Goal: Transaction & Acquisition: Purchase product/service

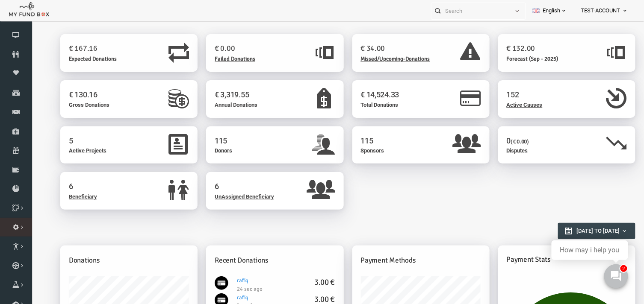
click at [0, 0] on span "Administration" at bounding box center [0, 0] width 0 height 0
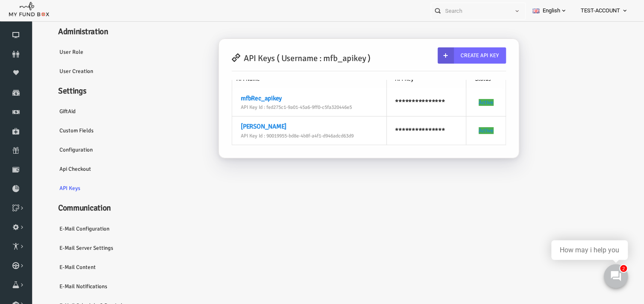
click at [75, 232] on link "E-Mail Configuration" at bounding box center [103, 229] width 128 height 20
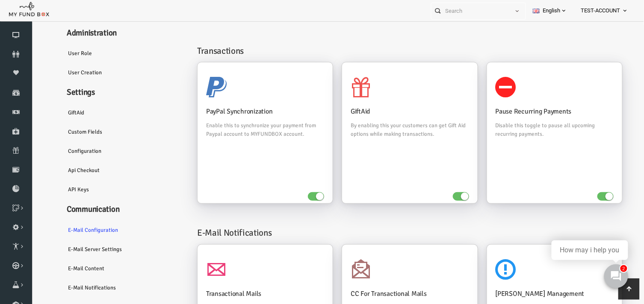
scroll to position [150, 0]
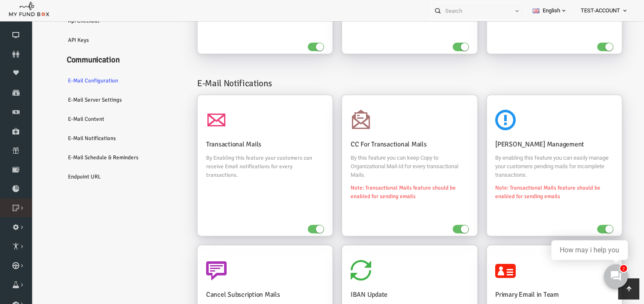
click at [0, 0] on icon at bounding box center [0, 0] width 0 height 0
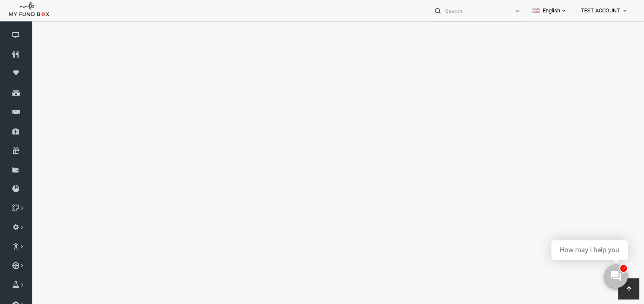
scroll to position [0, 0]
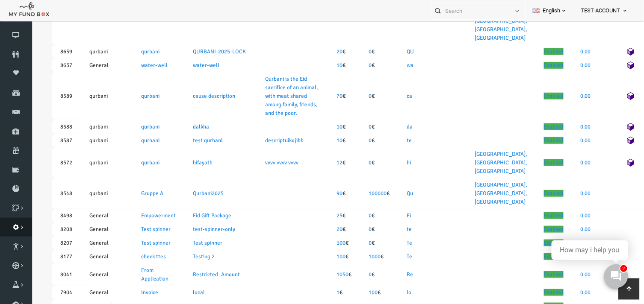
click at [623, 10] on icon at bounding box center [625, 10] width 7 height 7
click at [15, 226] on icon at bounding box center [16, 227] width 32 height 7
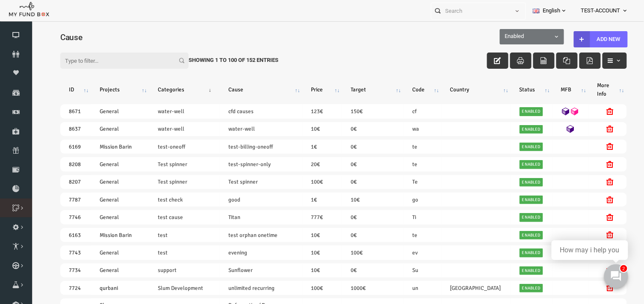
click at [0, 0] on link "Cause List" at bounding box center [0, 0] width 0 height 0
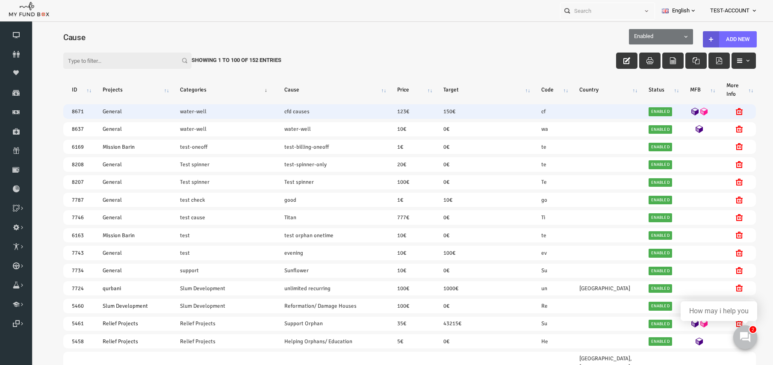
click at [648, 108] on icon at bounding box center [680, 112] width 8 height 8
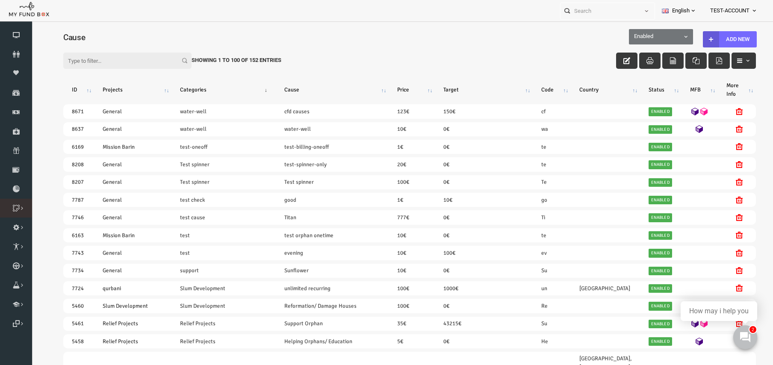
click at [0, 0] on icon at bounding box center [0, 0] width 0 height 0
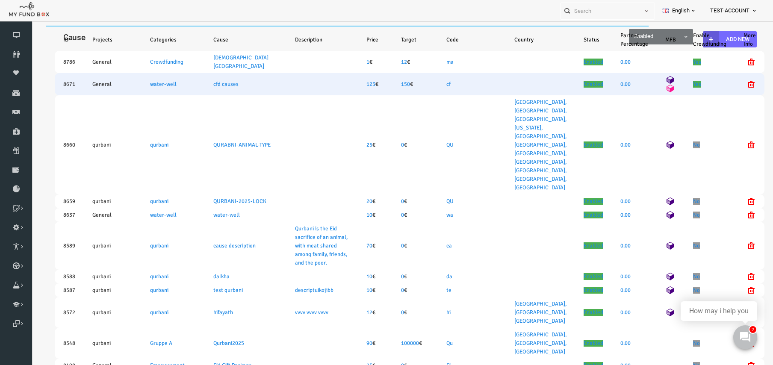
select select "100"
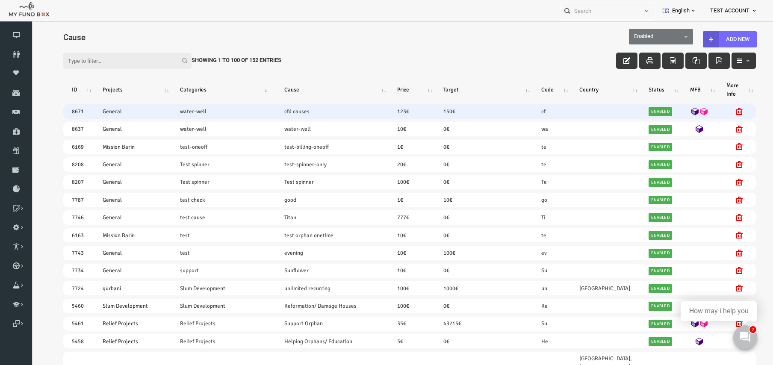
click at [648, 109] on icon at bounding box center [680, 112] width 8 height 8
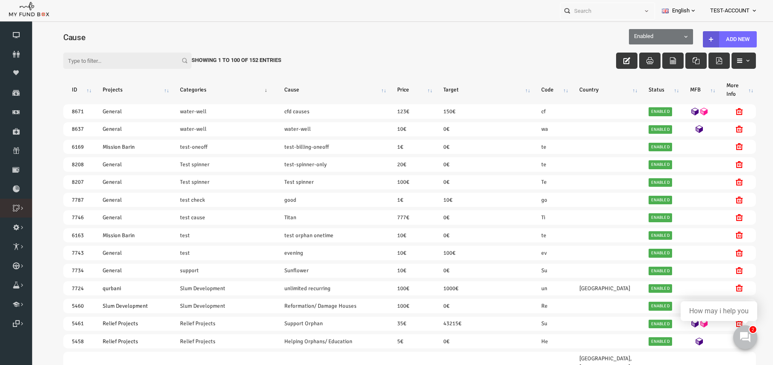
click at [0, 0] on icon at bounding box center [0, 0] width 0 height 0
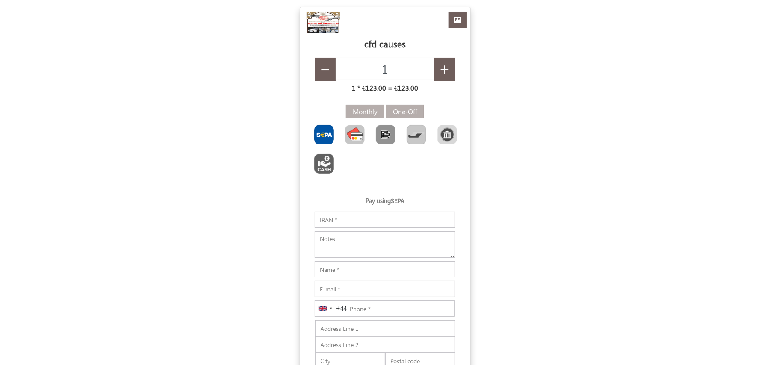
click at [353, 139] on img "Toolbar with button groups" at bounding box center [355, 135] width 20 height 20
click at [351, 130] on input "Toolbar with button groups" at bounding box center [348, 128] width 6 height 6
type input "€125.10"
radio input "true"
click at [408, 110] on label "One-Off" at bounding box center [405, 112] width 38 height 14
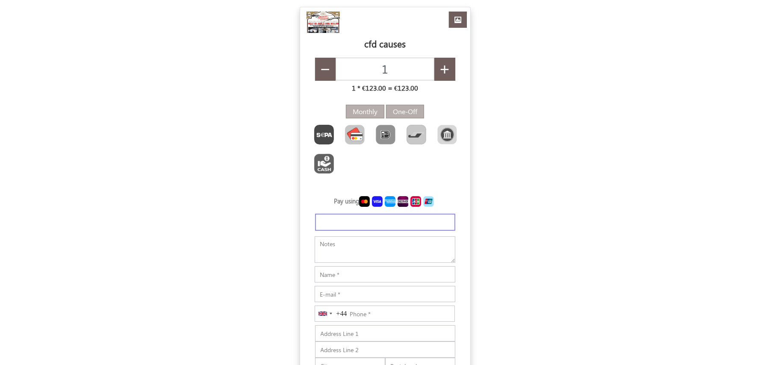
click at [399, 110] on input "One-Off" at bounding box center [396, 109] width 6 height 6
type input "€125.20"
radio input "true"
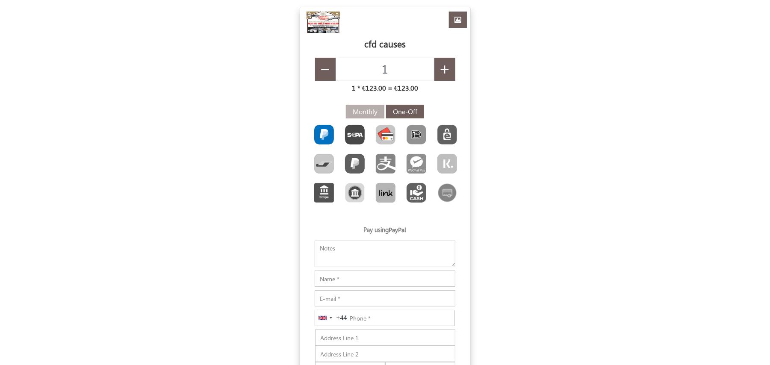
click at [387, 135] on img "Toolbar with button groups" at bounding box center [386, 135] width 20 height 20
click at [381, 130] on input "Toolbar with button groups" at bounding box center [379, 128] width 6 height 6
type input "€125.10"
radio input "true"
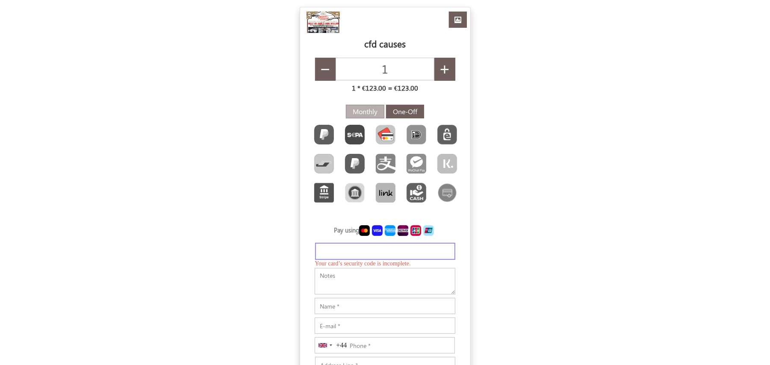
type input "€126.82"
click at [376, 292] on textarea at bounding box center [385, 279] width 141 height 27
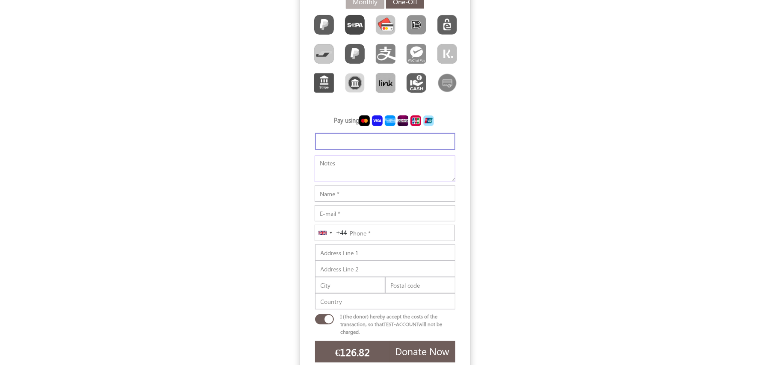
scroll to position [114, 0]
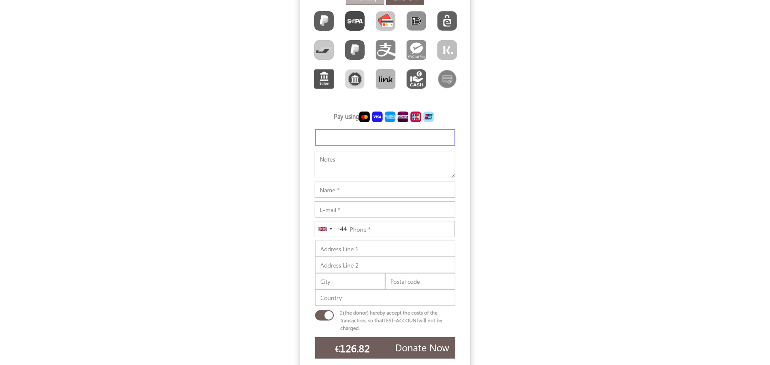
click at [346, 198] on input "Notes" at bounding box center [385, 190] width 141 height 16
type input "[PERSON_NAME]"
click at [303, 239] on div "Pay using IBAN Please enter valid IBAN number IBAN of this region is currently …" at bounding box center [385, 208] width 170 height 205
click at [351, 218] on input "E-mail" at bounding box center [385, 209] width 141 height 16
click at [337, 218] on input "E-mail" at bounding box center [385, 209] width 141 height 16
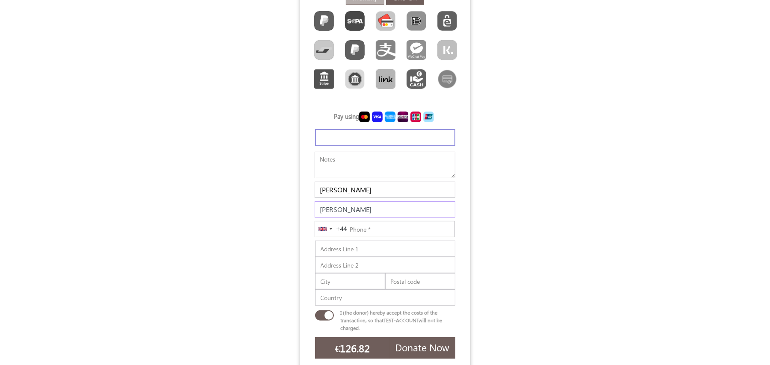
type input "[PERSON_NAME][EMAIL_ADDRESS][DOMAIN_NAME]"
click at [378, 237] on input "Phone" at bounding box center [385, 229] width 140 height 16
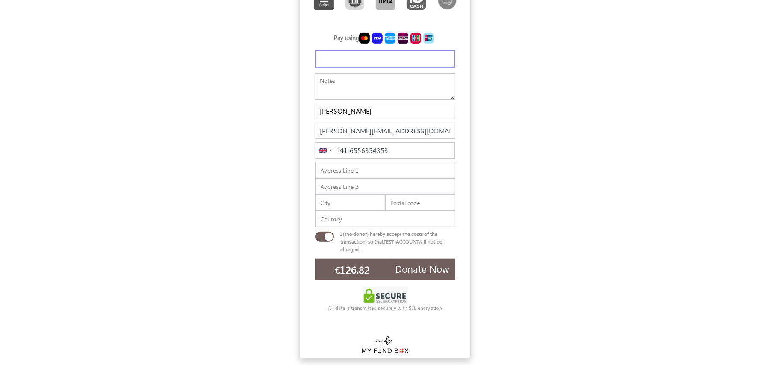
click at [419, 269] on button "Donate Now" at bounding box center [422, 269] width 65 height 21
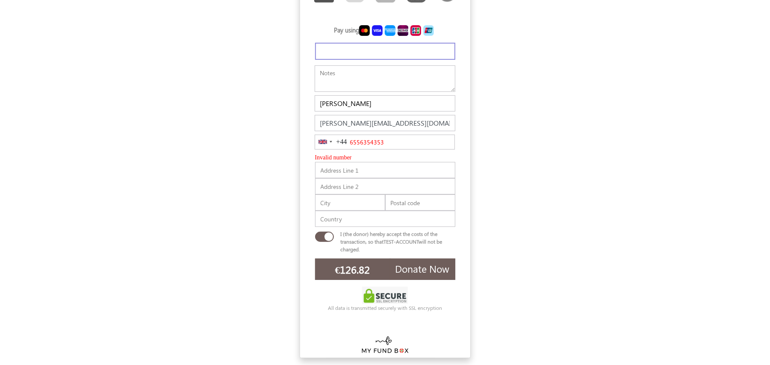
scroll to position [231, 0]
drag, startPoint x: 388, startPoint y: 147, endPoint x: 349, endPoint y: 136, distance: 40.9
click at [349, 136] on input "6556354353" at bounding box center [385, 142] width 140 height 15
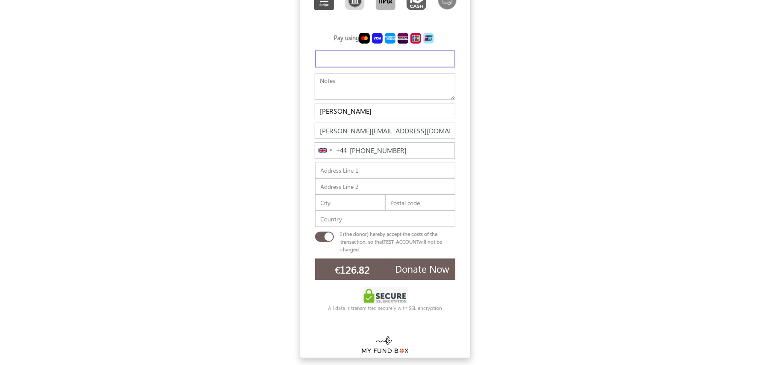
click at [422, 270] on span "Donate Now" at bounding box center [423, 268] width 54 height 13
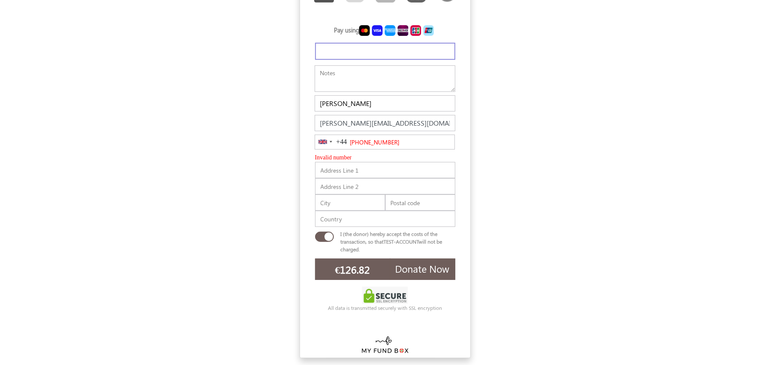
scroll to position [231, 0]
drag, startPoint x: 397, startPoint y: 144, endPoint x: 344, endPoint y: 138, distance: 53.4
click at [344, 138] on div "United Kingdom +44 +44 244 results found Afghanistan +93 Albania +355 Algeria +…" at bounding box center [385, 142] width 140 height 15
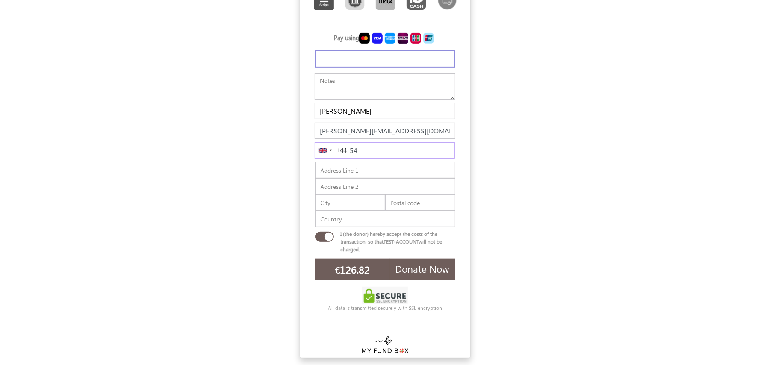
scroll to position [223, 0]
type input "54 5654 6456"
click at [422, 274] on span "Donate Now" at bounding box center [423, 268] width 54 height 13
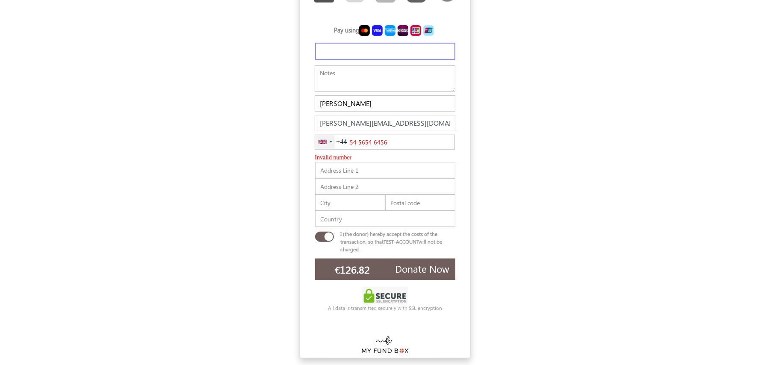
click at [331, 144] on div "United Kingdom +44" at bounding box center [325, 142] width 20 height 14
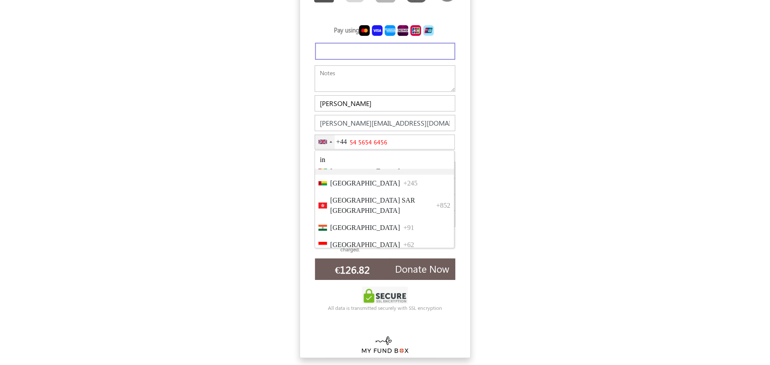
scroll to position [285, 0]
type input "in"
click at [346, 206] on li "India +91" at bounding box center [384, 210] width 139 height 17
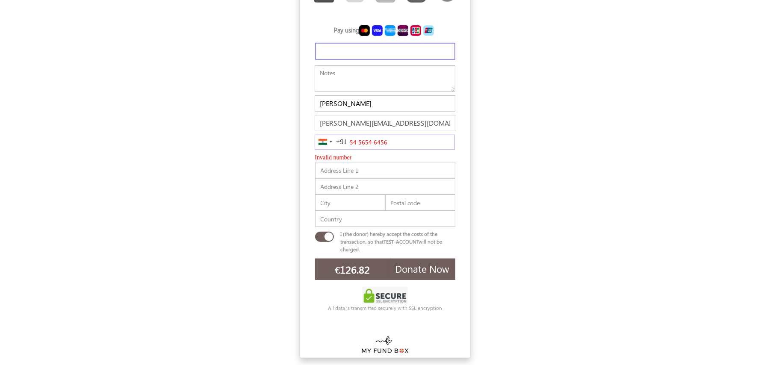
drag, startPoint x: 395, startPoint y: 140, endPoint x: 347, endPoint y: 137, distance: 48.0
click at [347, 137] on input "54 5654 6456" at bounding box center [385, 142] width 140 height 15
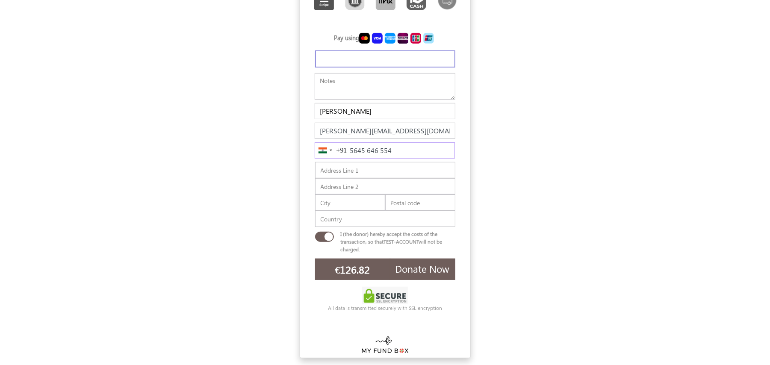
type input "5645 646 554"
click at [435, 269] on span "Donate Now" at bounding box center [423, 268] width 54 height 13
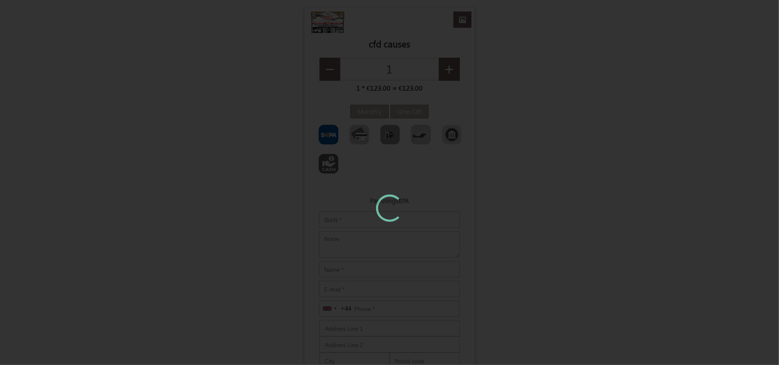
type input "€123.35"
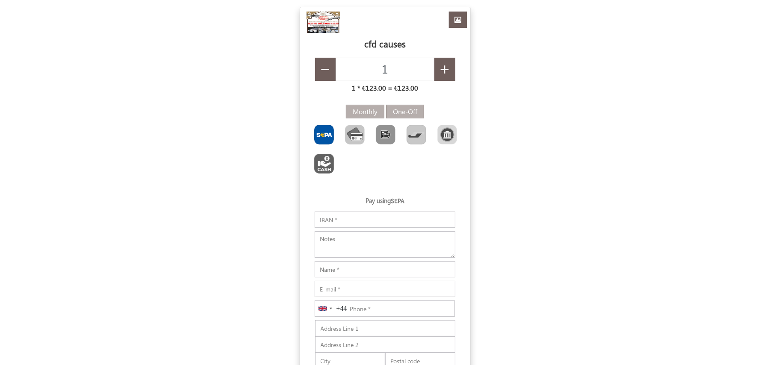
click at [365, 109] on label "Monthly" at bounding box center [365, 112] width 38 height 14
click at [358, 109] on input "Monthly" at bounding box center [356, 109] width 6 height 6
radio input "true"
click at [329, 134] on img "Toolbar with button groups" at bounding box center [324, 135] width 20 height 20
click at [320, 130] on input "Toolbar with button groups" at bounding box center [317, 128] width 6 height 6
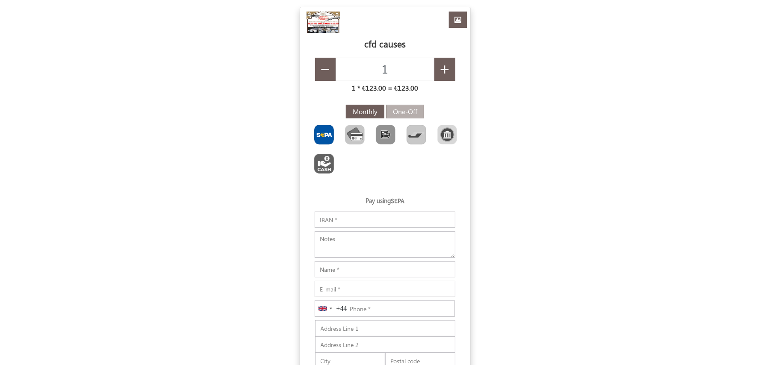
radio input "true"
click at [342, 216] on input "IBAN" at bounding box center [385, 220] width 141 height 16
click at [353, 224] on input "IBAN" at bounding box center [385, 220] width 141 height 16
paste input "[FINANCIAL_ID]"
type input "[FINANCIAL_ID]"
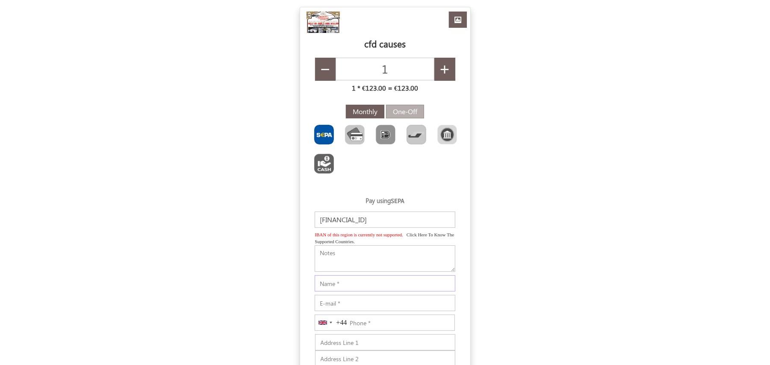
drag, startPoint x: 329, startPoint y: 287, endPoint x: 334, endPoint y: 285, distance: 5.7
click at [329, 287] on div "Pay using SEPA IBAN [FINANCIAL_ID] Please enter valid IBAN number IBAN of this …" at bounding box center [385, 346] width 170 height 313
type input "[PERSON_NAME]"
drag, startPoint x: 334, startPoint y: 291, endPoint x: 337, endPoint y: 288, distance: 4.5
click at [334, 291] on input "E-mail" at bounding box center [385, 289] width 141 height 16
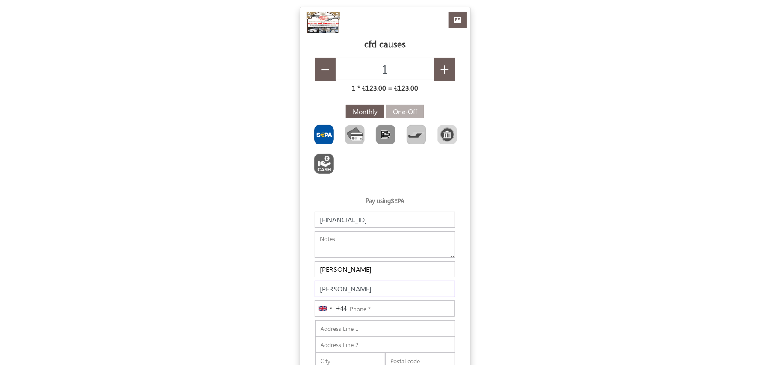
type input "[PERSON_NAME][EMAIL_ADDRESS][DOMAIN_NAME]"
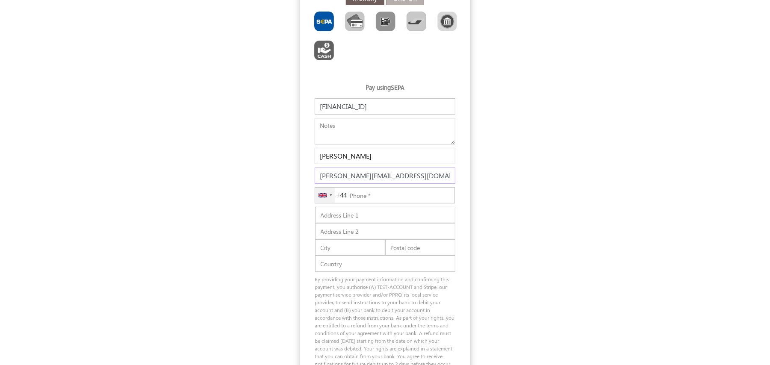
scroll to position [114, 0]
click at [329, 195] on div "[GEOGRAPHIC_DATA] +44" at bounding box center [325, 194] width 20 height 15
type input "india"
click at [369, 254] on li "India +91" at bounding box center [384, 247] width 139 height 17
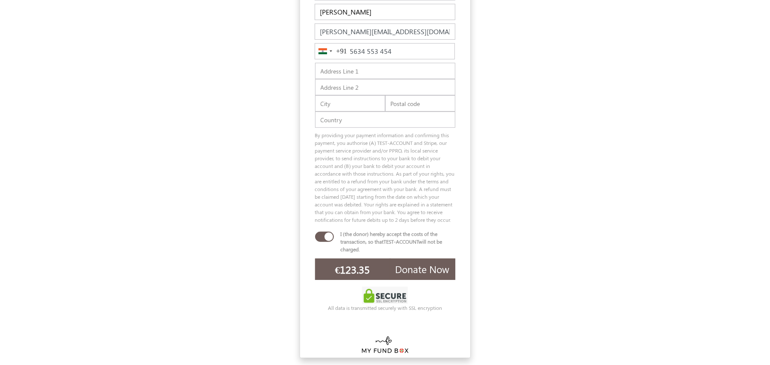
click at [422, 267] on button "Donate Now" at bounding box center [422, 269] width 65 height 21
drag, startPoint x: 391, startPoint y: 35, endPoint x: 341, endPoint y: 36, distance: 50.0
click at [341, 36] on div "India +91 +91 india 2 results found British Indian Ocean Territory +246 India +…" at bounding box center [385, 42] width 140 height 15
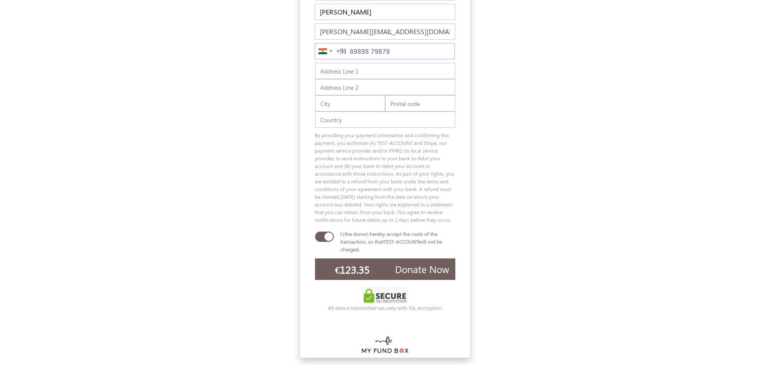
type input "89898 79879"
click at [428, 273] on span "Donate Now" at bounding box center [423, 269] width 54 height 13
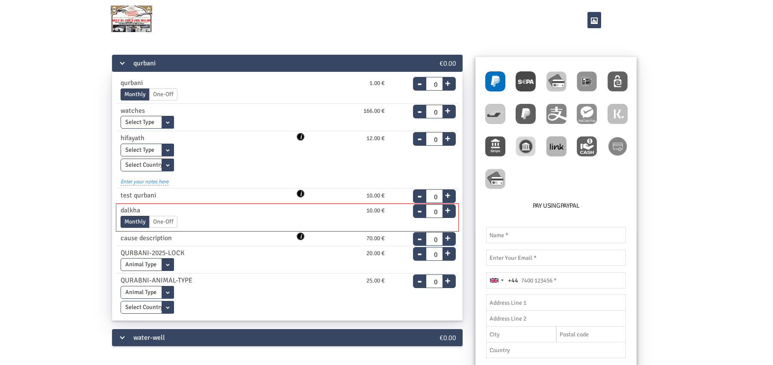
click at [449, 213] on button "+" at bounding box center [448, 209] width 11 height 12
type input "1"
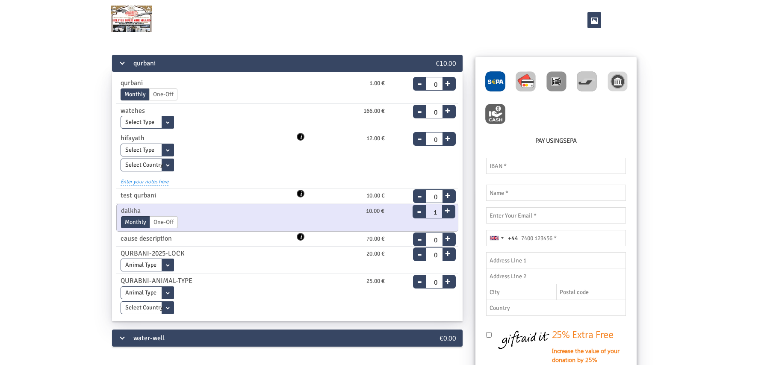
click at [527, 77] on img at bounding box center [526, 81] width 20 height 20
radio input "true"
click at [510, 190] on input "text" at bounding box center [556, 193] width 140 height 16
type input "[PERSON_NAME]"
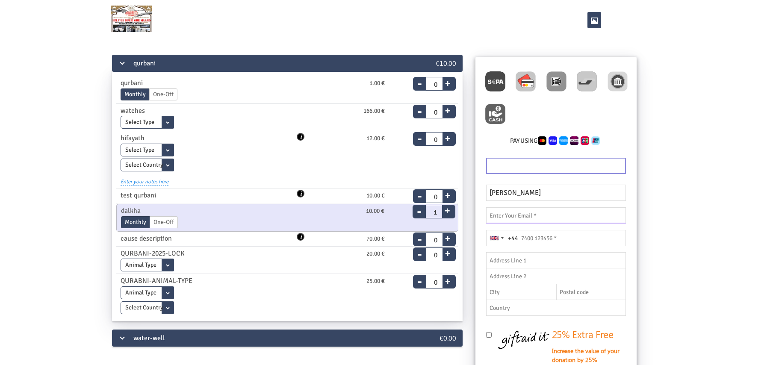
type input "[EMAIL_ADDRESS][DOMAIN_NAME]"
type input "07010492218"
type input "[STREET_ADDRESS]"
type input "Ranipet"
type input "632402"
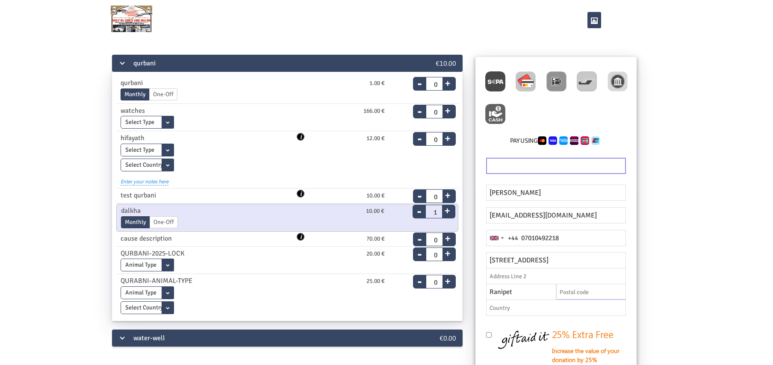
type input "[GEOGRAPHIC_DATA]"
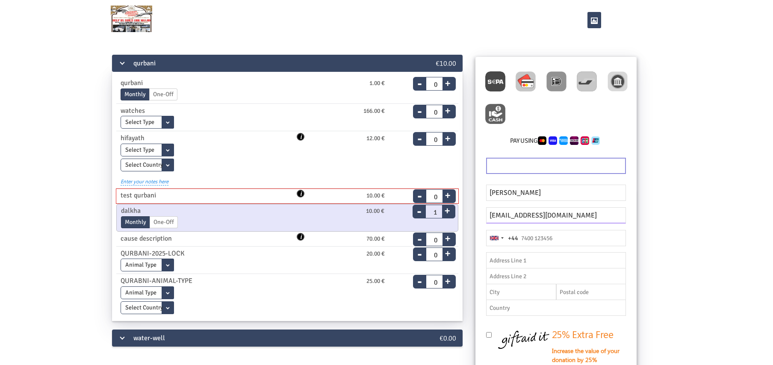
drag, startPoint x: 584, startPoint y: 215, endPoint x: 400, endPoint y: 197, distance: 184.3
click at [400, 197] on div "qurbani €10.00 qurbani 1.00 € Monthly One-Off End Date [DATE] Please enter a va…" at bounding box center [386, 273] width 727 height 440
type input "[PERSON_NAME][EMAIL_ADDRESS][DOMAIN_NAME]"
click at [553, 238] on input "tel" at bounding box center [556, 238] width 140 height 16
type input "5645 646 554"
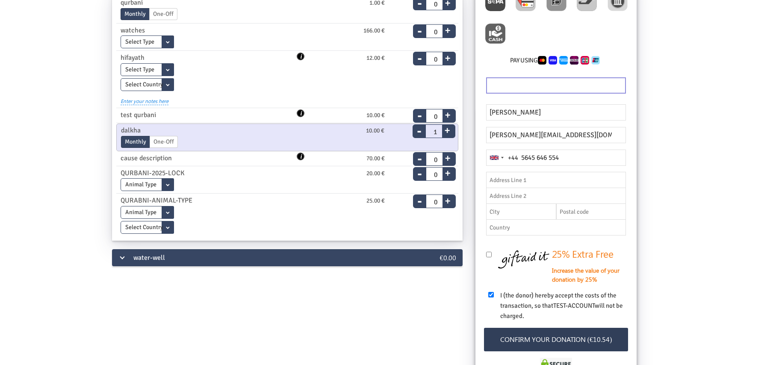
scroll to position [195, 0]
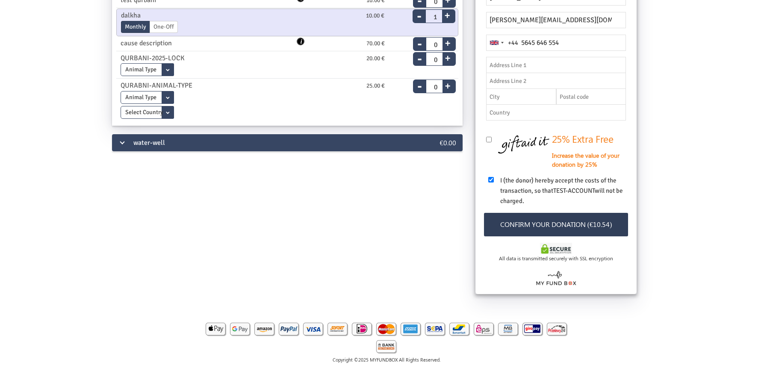
click at [582, 226] on button "Confirm your donation (€10.54)" at bounding box center [556, 225] width 145 height 24
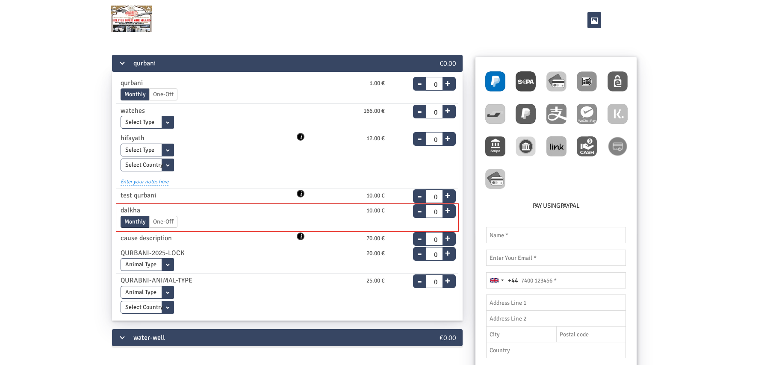
click at [161, 222] on label "One-Off" at bounding box center [163, 222] width 28 height 12
click at [0, 0] on input "One-Off" at bounding box center [0, 0] width 0 height 0
click at [440, 212] on input "0" at bounding box center [433, 210] width 17 height 12
click at [446, 211] on button "+" at bounding box center [448, 209] width 11 height 12
type input "1"
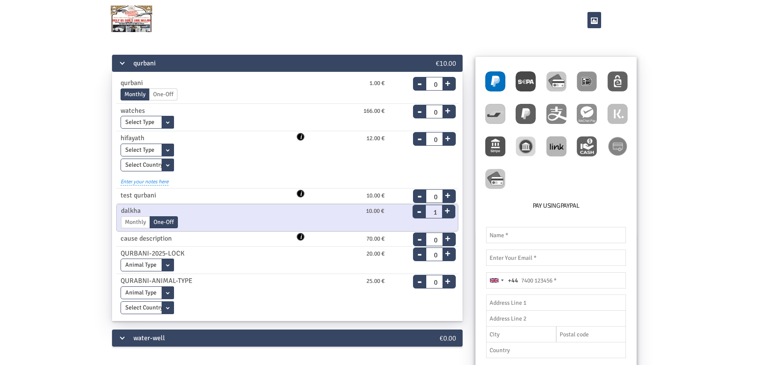
click at [541, 183] on div at bounding box center [556, 130] width 153 height 130
click at [526, 79] on img at bounding box center [526, 81] width 20 height 20
radio input "true"
click at [514, 228] on input "text" at bounding box center [556, 231] width 140 height 16
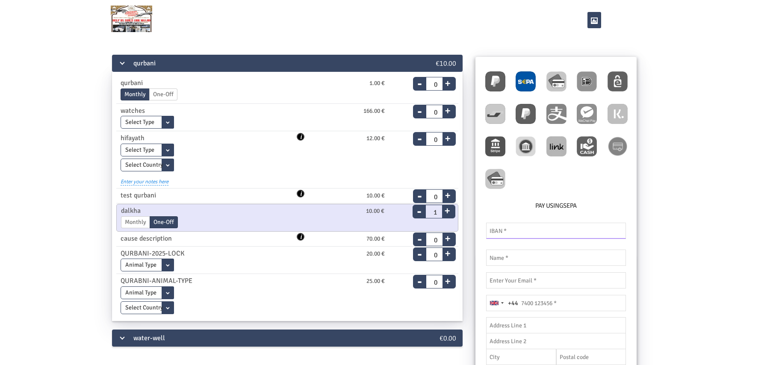
paste input "[FINANCIAL_ID]"
type input "[FINANCIAL_ID]"
click at [534, 255] on input "text" at bounding box center [556, 258] width 140 height 16
type input "[PERSON_NAME]"
type input "[EMAIL_ADDRESS][DOMAIN_NAME]"
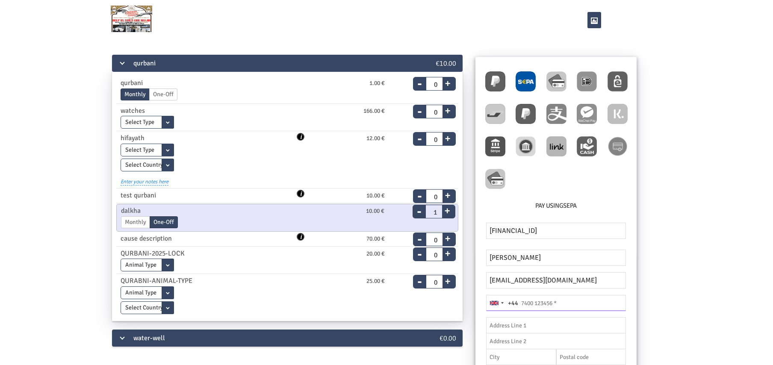
type input "07010492218"
type input "[STREET_ADDRESS]"
type input "Ranipet"
type input "632402"
type input "[GEOGRAPHIC_DATA]"
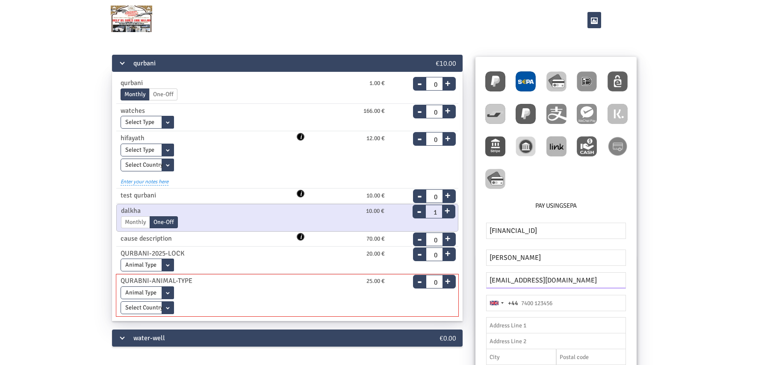
drag, startPoint x: 592, startPoint y: 281, endPoint x: 286, endPoint y: 287, distance: 305.8
type input "[PERSON_NAME][EMAIL_ADDRESS][DOMAIN_NAME]"
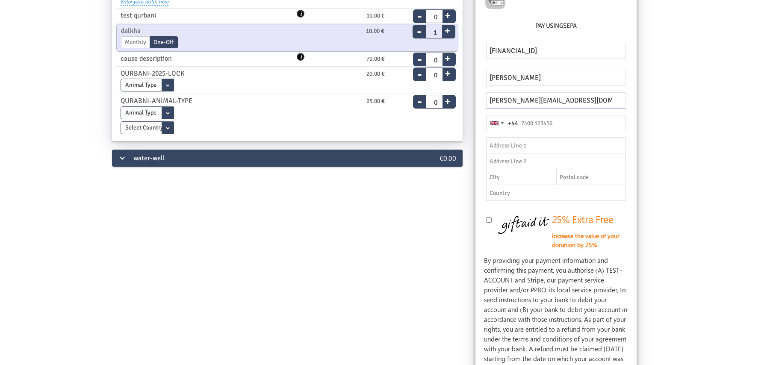
scroll to position [285, 0]
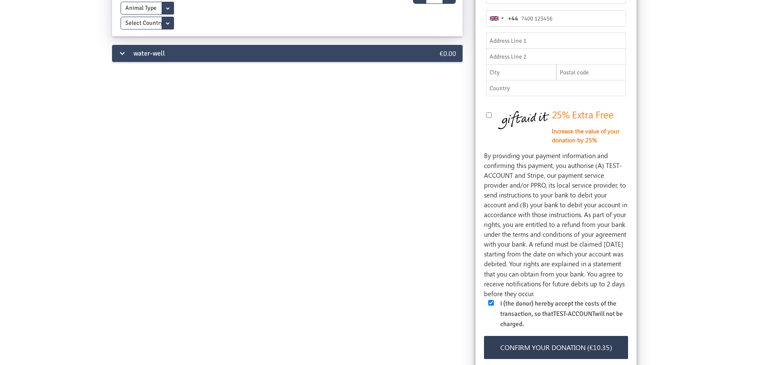
click at [700, 54] on div "qurbani €10.00 qurbani 1.00 € Monthly One-Off End Date [DATE] Please enter a va…" at bounding box center [386, 95] width 727 height 653
type input "5645646554"
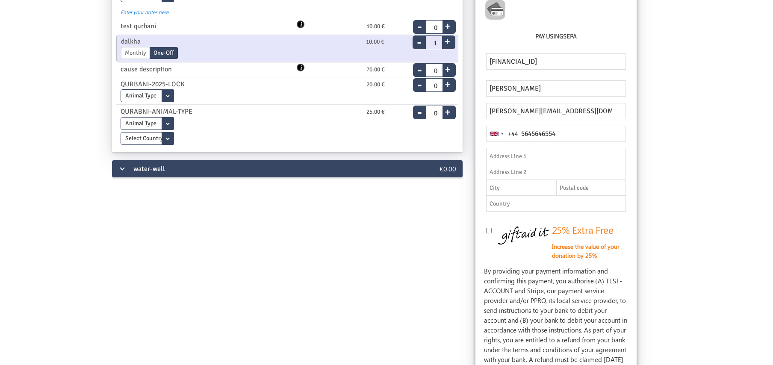
scroll to position [294, 0]
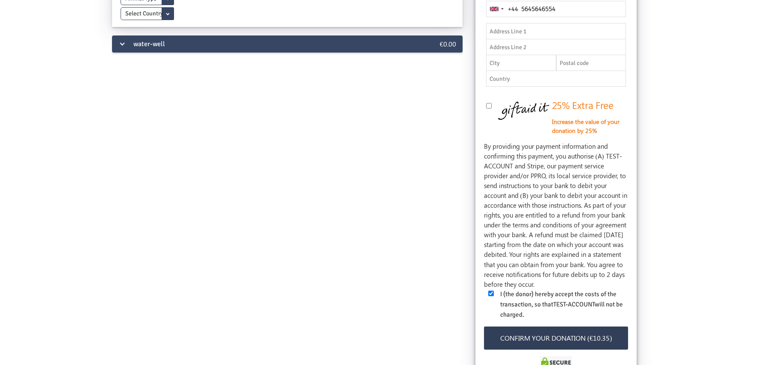
click at [598, 342] on button "Confirm your donation (€10.35)" at bounding box center [556, 339] width 145 height 24
